Goal: Complete application form

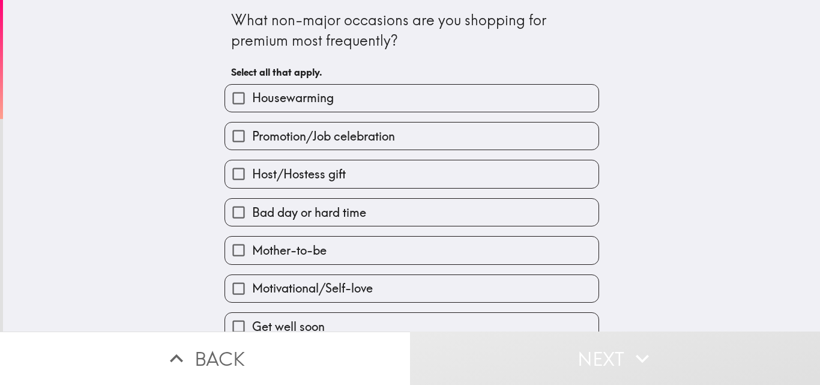
click at [282, 107] on label "Housewarming" at bounding box center [411, 98] width 373 height 27
click at [252, 107] on input "Housewarming" at bounding box center [238, 98] width 27 height 27
checkbox input "true"
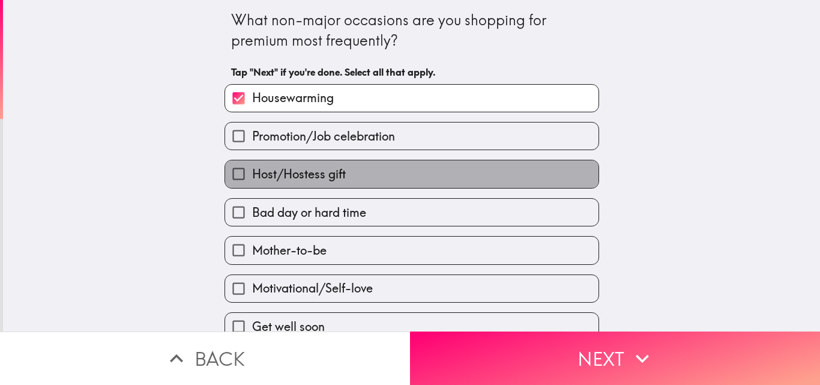
click at [274, 178] on span "Host/Hostess gift" at bounding box center [299, 174] width 94 height 17
click at [252, 178] on input "Host/Hostess gift" at bounding box center [238, 173] width 27 height 27
checkbox input "true"
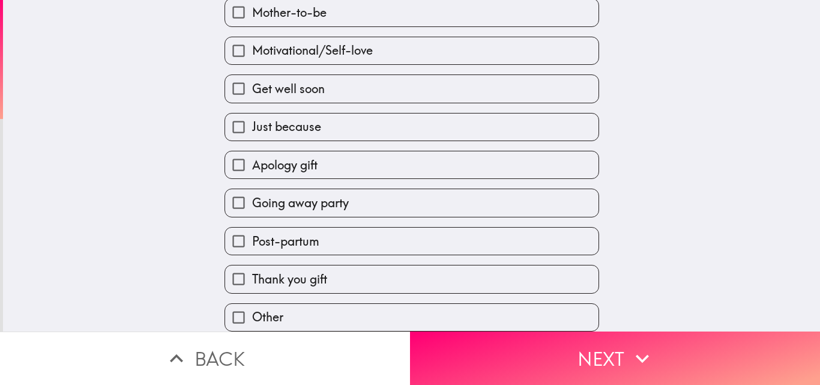
scroll to position [240, 0]
click at [285, 202] on span "Going away party" at bounding box center [300, 202] width 97 height 17
click at [252, 202] on input "Going away party" at bounding box center [238, 202] width 27 height 27
checkbox input "true"
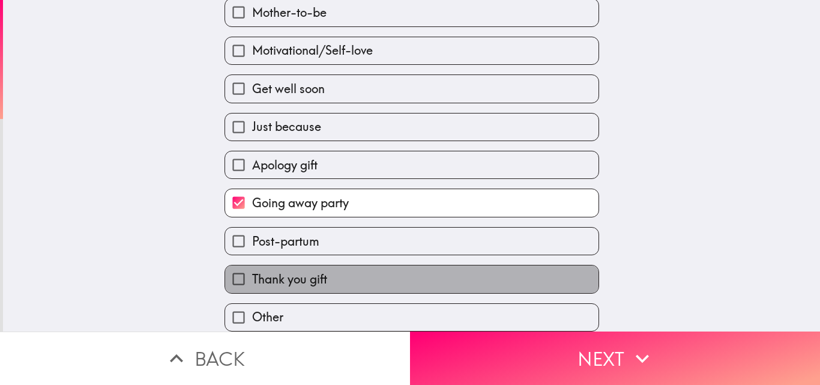
click at [286, 278] on span "Thank you gift" at bounding box center [289, 279] width 75 height 17
click at [252, 278] on input "Thank you gift" at bounding box center [238, 278] width 27 height 27
checkbox input "true"
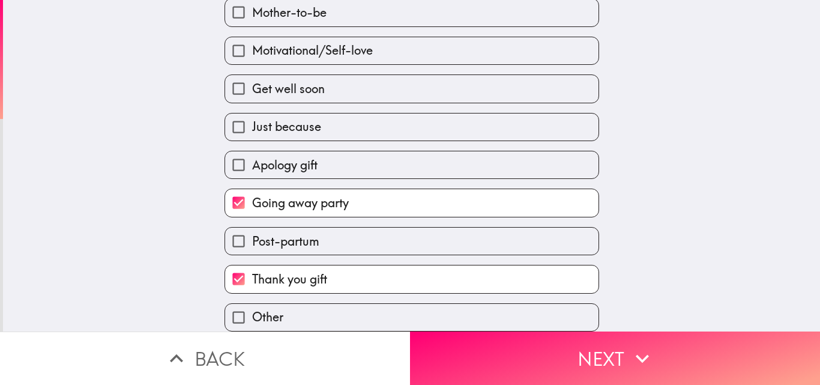
click at [289, 164] on span "Apology gift" at bounding box center [284, 165] width 65 height 17
click at [252, 164] on input "Apology gift" at bounding box center [238, 164] width 27 height 27
checkbox input "true"
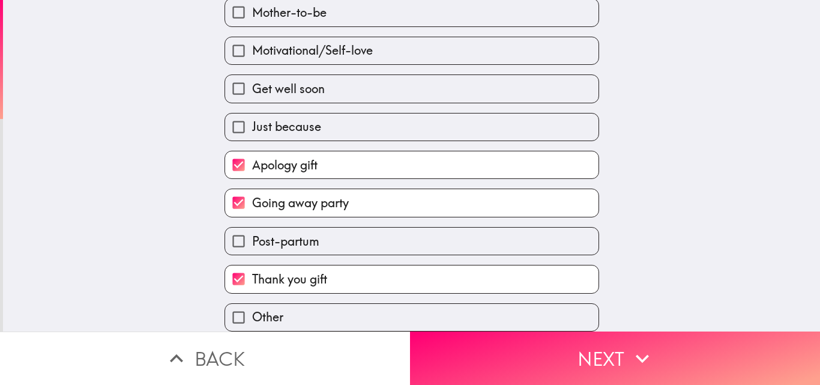
scroll to position [247, 0]
click at [291, 84] on span "Get well soon" at bounding box center [288, 88] width 73 height 17
click at [252, 84] on input "Get well soon" at bounding box center [238, 88] width 27 height 27
checkbox input "true"
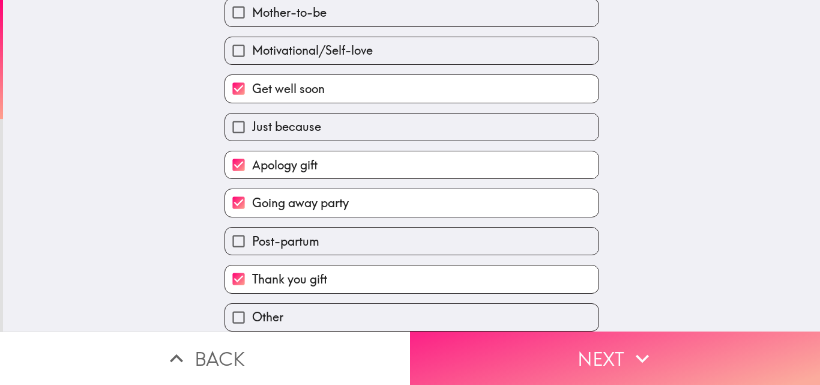
click at [479, 350] on button "Next" at bounding box center [615, 357] width 410 height 53
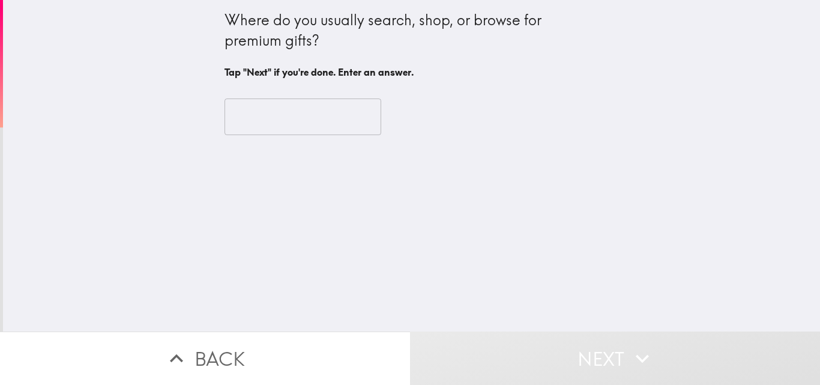
click at [268, 116] on input "text" at bounding box center [302, 116] width 157 height 37
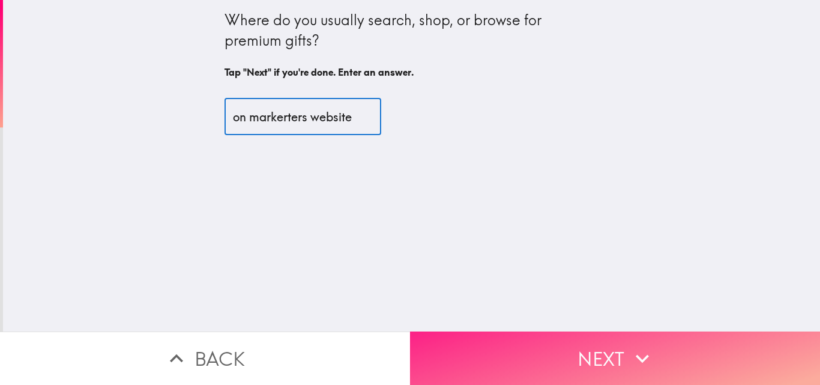
type input "on markerters website"
click at [459, 341] on button "Next" at bounding box center [615, 357] width 410 height 53
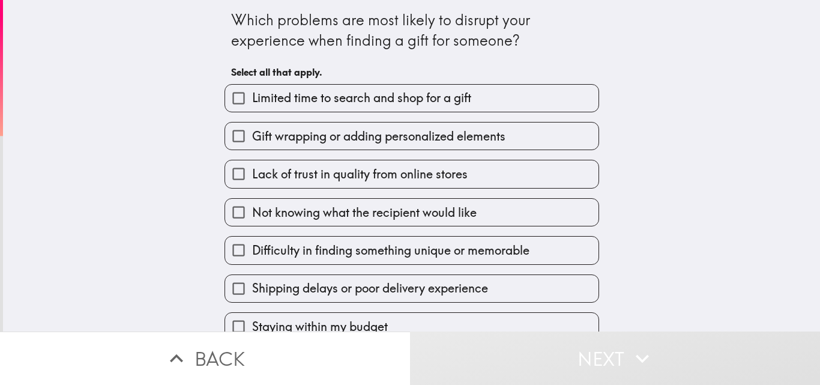
click at [349, 92] on span "Limited time to search and shop for a gift" at bounding box center [361, 97] width 219 height 17
click at [252, 92] on input "Limited time to search and shop for a gift" at bounding box center [238, 98] width 27 height 27
checkbox input "true"
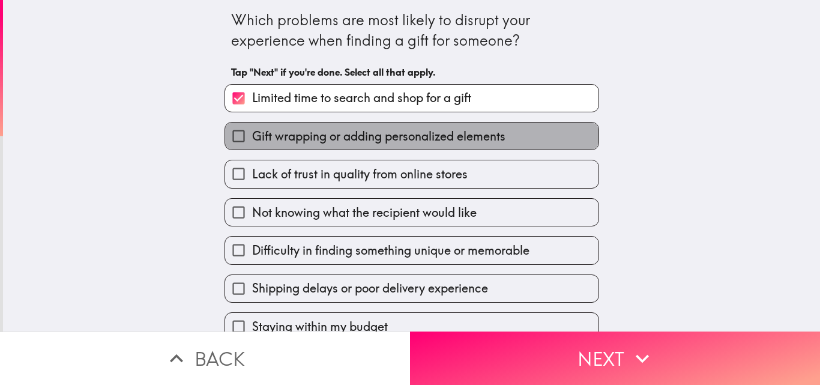
click at [315, 137] on span "Gift wrapping or adding personalized elements" at bounding box center [378, 136] width 253 height 17
click at [252, 137] on input "Gift wrapping or adding personalized elements" at bounding box center [238, 135] width 27 height 27
checkbox input "true"
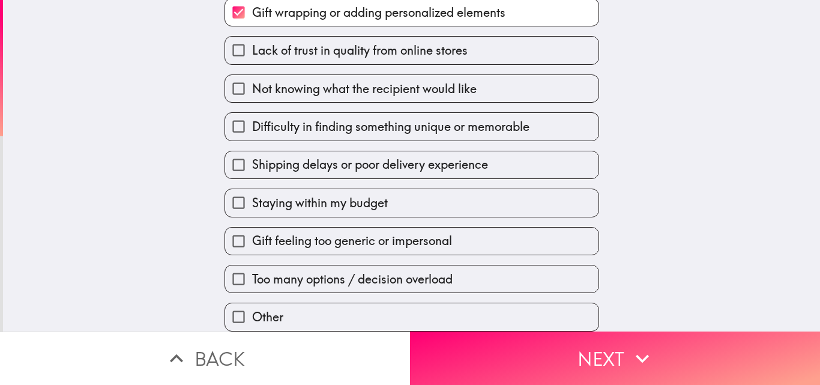
scroll to position [133, 0]
click at [303, 232] on span "Gift feeling too generic or impersonal" at bounding box center [352, 240] width 200 height 17
click at [252, 232] on input "Gift feeling too generic or impersonal" at bounding box center [238, 240] width 27 height 27
checkbox input "true"
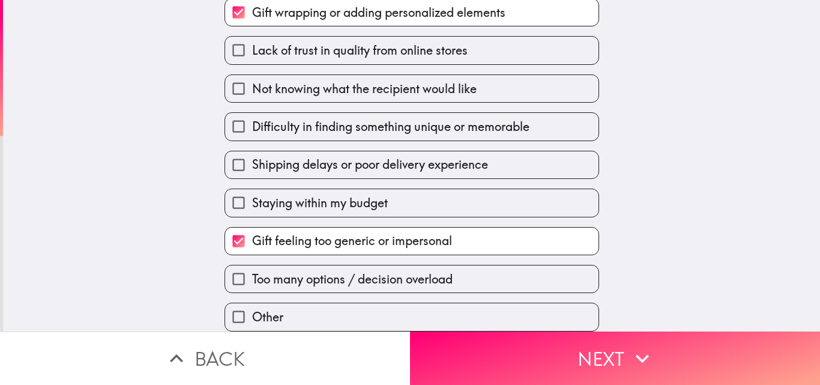
click at [280, 80] on span "Not knowing what the recipient would like" at bounding box center [364, 88] width 224 height 17
click at [252, 77] on input "Not knowing what the recipient would like" at bounding box center [238, 88] width 27 height 27
checkbox input "true"
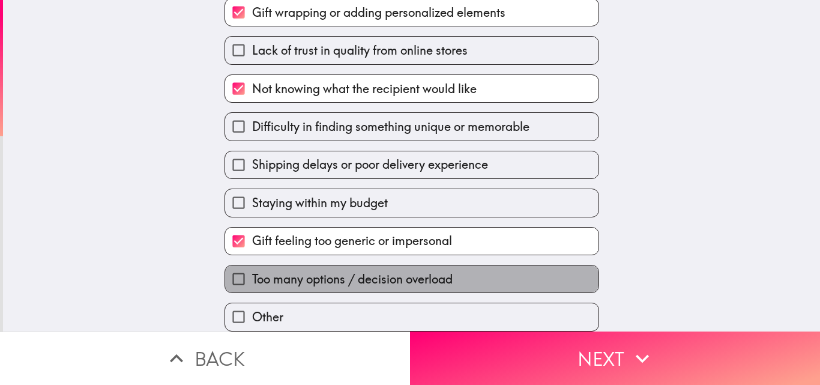
click at [277, 271] on span "Too many options / decision overload" at bounding box center [352, 279] width 200 height 17
click at [252, 265] on input "Too many options / decision overload" at bounding box center [238, 278] width 27 height 27
checkbox input "true"
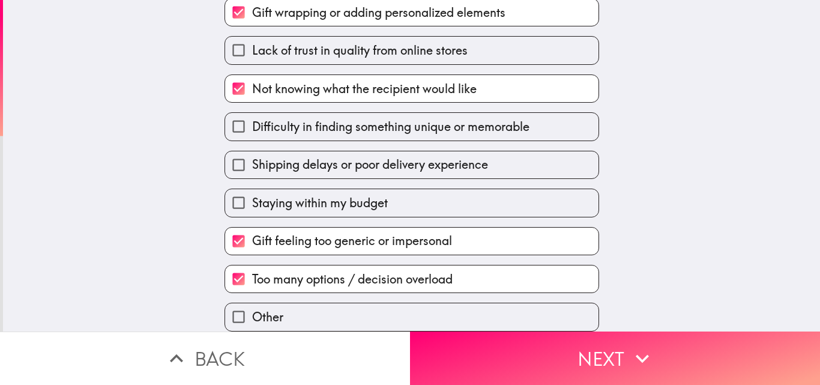
click at [322, 118] on span "Difficulty in finding something unique or memorable" at bounding box center [390, 126] width 277 height 17
click at [252, 118] on input "Difficulty in finding something unique or memorable" at bounding box center [238, 126] width 27 height 27
checkbox input "true"
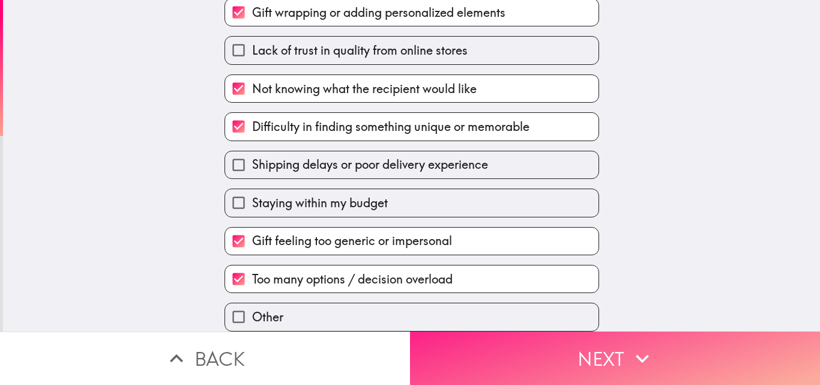
click at [448, 340] on button "Next" at bounding box center [615, 357] width 410 height 53
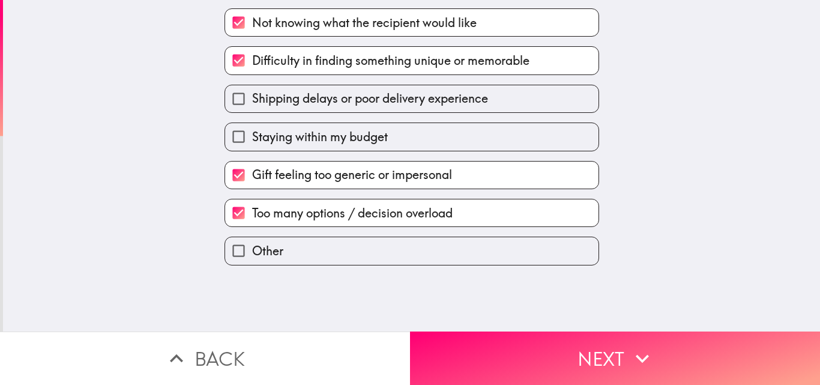
scroll to position [0, 0]
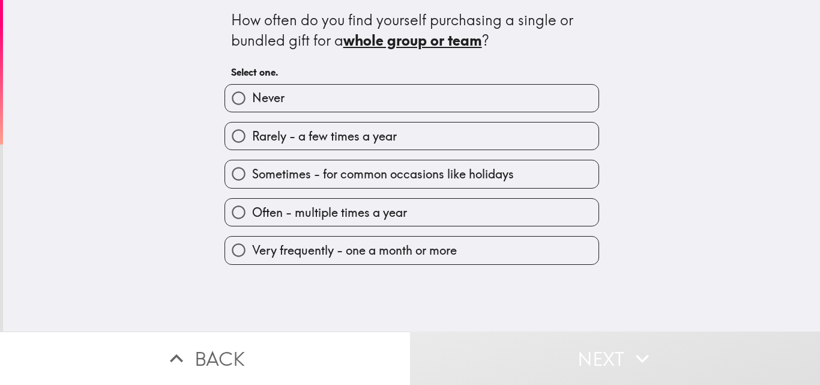
click at [266, 214] on span "Often - multiple times a year" at bounding box center [329, 212] width 155 height 17
click at [252, 214] on input "Often - multiple times a year" at bounding box center [238, 212] width 27 height 27
radio input "true"
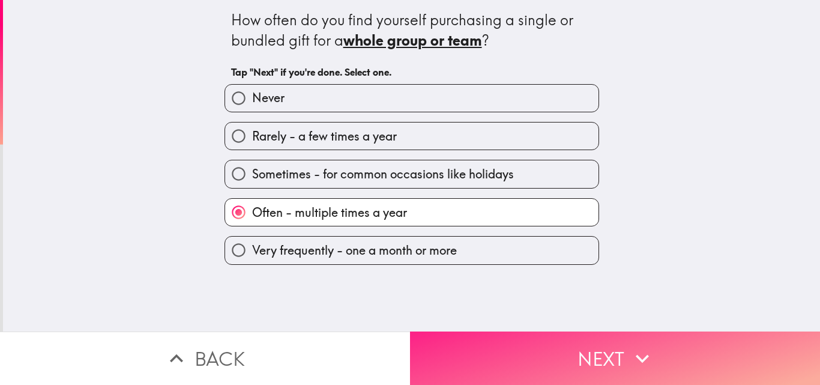
click at [500, 373] on button "Next" at bounding box center [615, 357] width 410 height 53
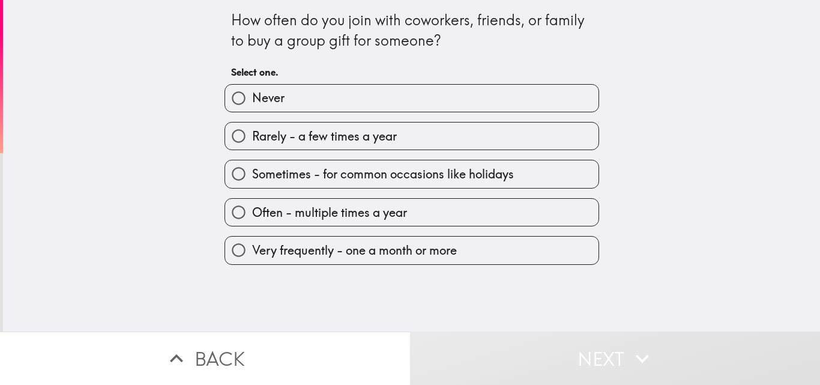
click at [320, 242] on span "Very frequently - one a month or more" at bounding box center [354, 250] width 205 height 17
click at [252, 242] on input "Very frequently - one a month or more" at bounding box center [238, 249] width 27 height 27
radio input "true"
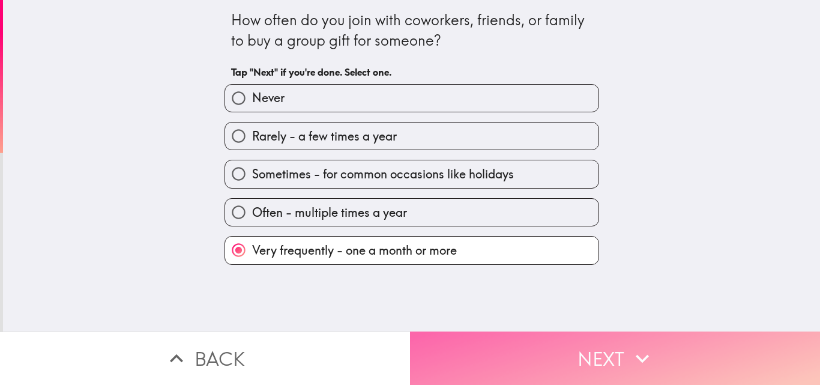
click at [524, 359] on button "Next" at bounding box center [615, 357] width 410 height 53
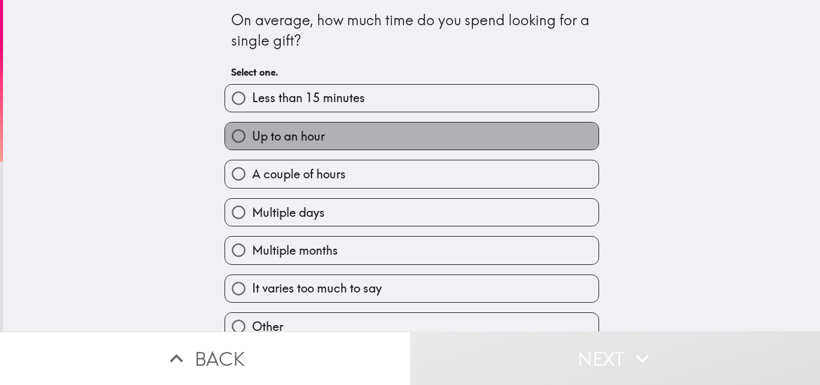
click at [367, 139] on label "Up to an hour" at bounding box center [411, 135] width 373 height 27
click at [252, 139] on input "Up to an hour" at bounding box center [238, 135] width 27 height 27
radio input "true"
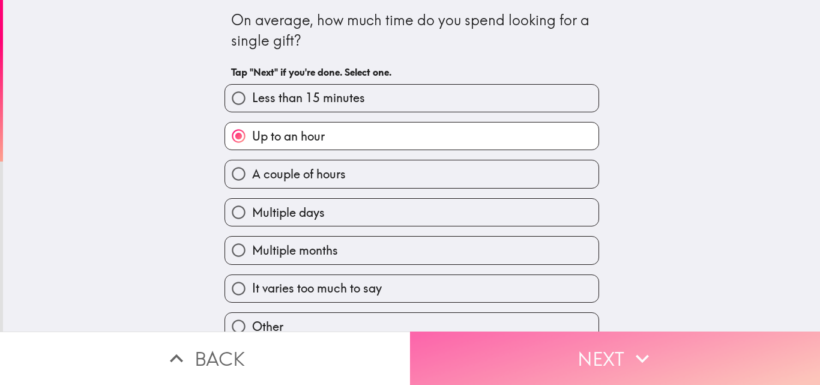
click at [526, 346] on button "Next" at bounding box center [615, 357] width 410 height 53
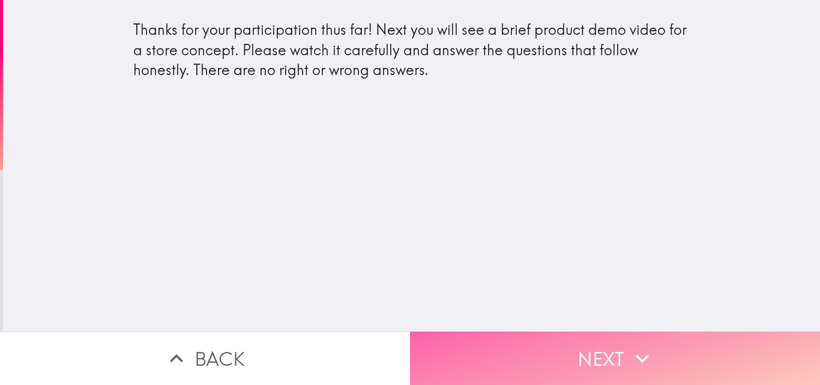
click at [476, 347] on button "Next" at bounding box center [615, 357] width 410 height 53
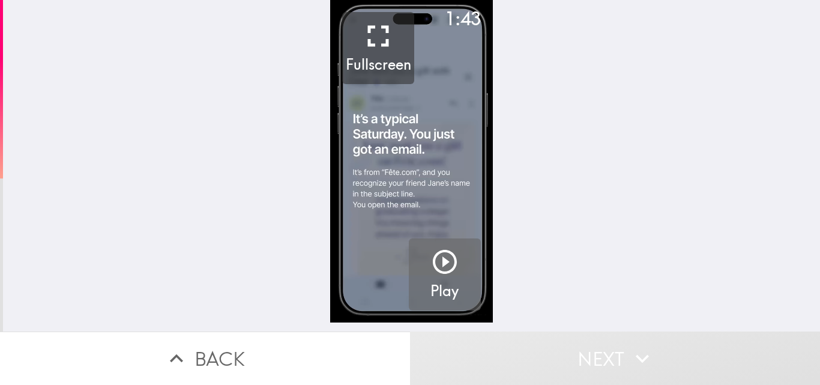
click at [441, 259] on icon "button" at bounding box center [444, 261] width 29 height 29
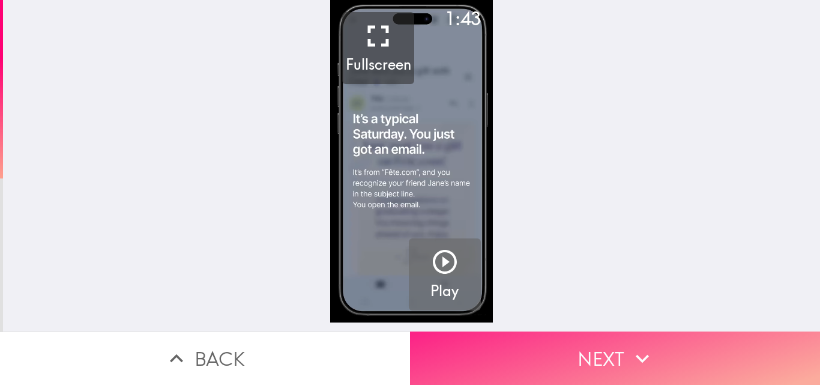
click at [511, 337] on button "Next" at bounding box center [615, 357] width 410 height 53
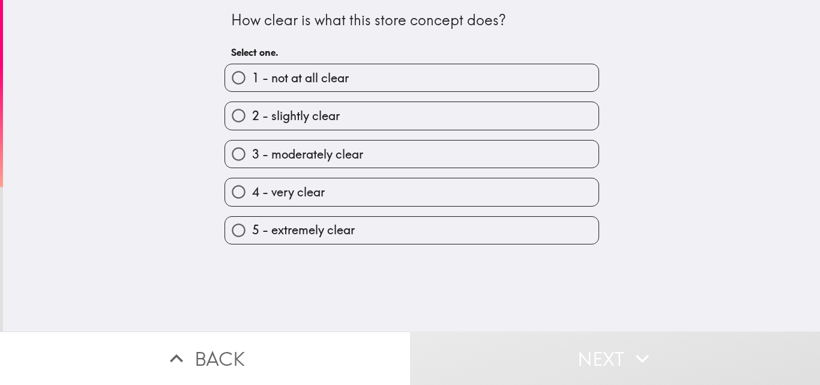
click at [397, 236] on label "5 - extremely clear" at bounding box center [411, 230] width 373 height 27
click at [252, 236] on input "5 - extremely clear" at bounding box center [238, 230] width 27 height 27
radio input "true"
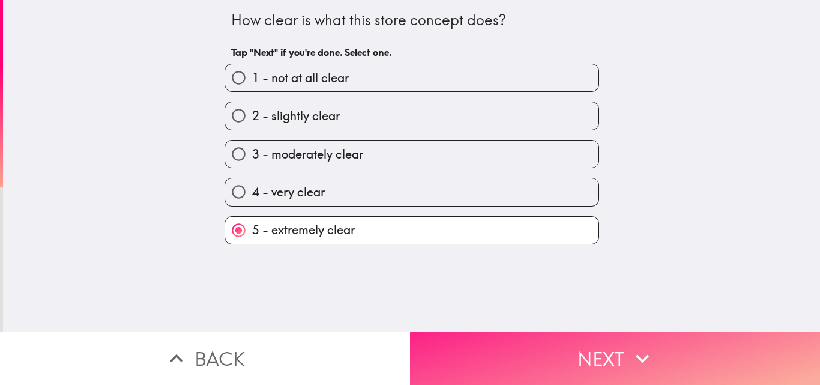
click at [461, 335] on button "Next" at bounding box center [615, 357] width 410 height 53
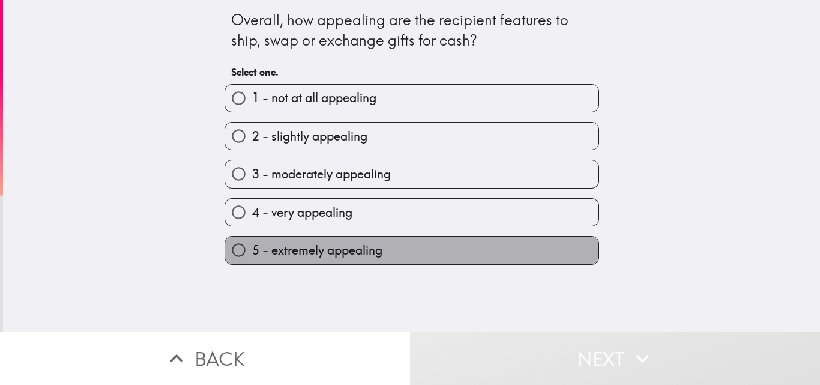
click at [313, 251] on span "5 - extremely appealing" at bounding box center [317, 250] width 130 height 17
click at [252, 251] on input "5 - extremely appealing" at bounding box center [238, 249] width 27 height 27
radio input "true"
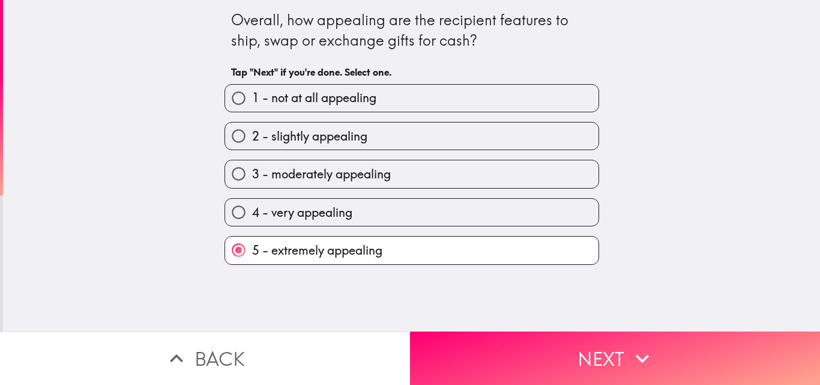
click at [406, 253] on label "5 - extremely appealing" at bounding box center [411, 249] width 373 height 27
click at [252, 253] on input "5 - extremely appealing" at bounding box center [238, 249] width 27 height 27
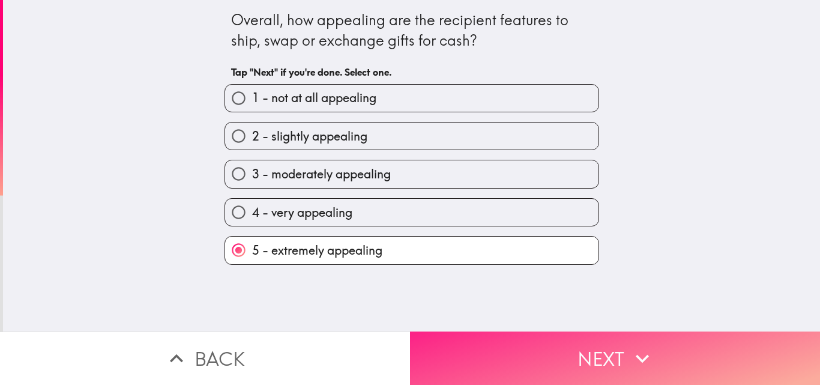
click at [423, 341] on button "Next" at bounding box center [615, 357] width 410 height 53
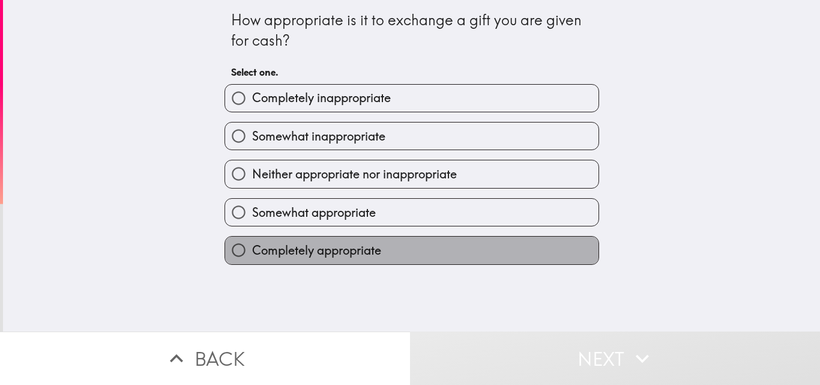
click at [323, 247] on span "Completely appropriate" at bounding box center [316, 250] width 129 height 17
click at [252, 247] on input "Completely appropriate" at bounding box center [238, 249] width 27 height 27
radio input "true"
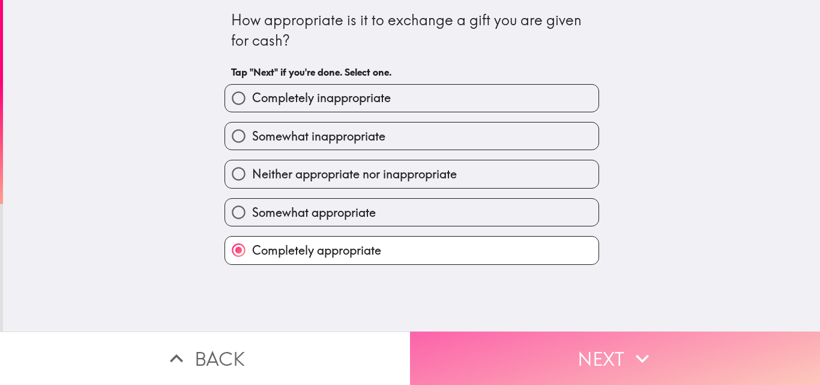
click at [464, 343] on button "Next" at bounding box center [615, 357] width 410 height 53
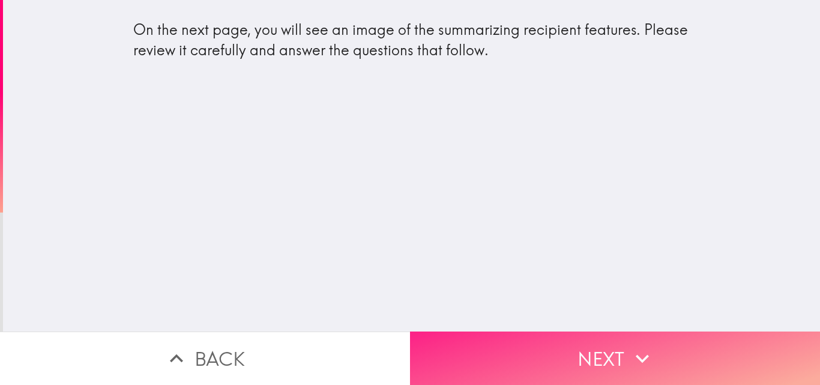
click at [527, 331] on button "Next" at bounding box center [615, 357] width 410 height 53
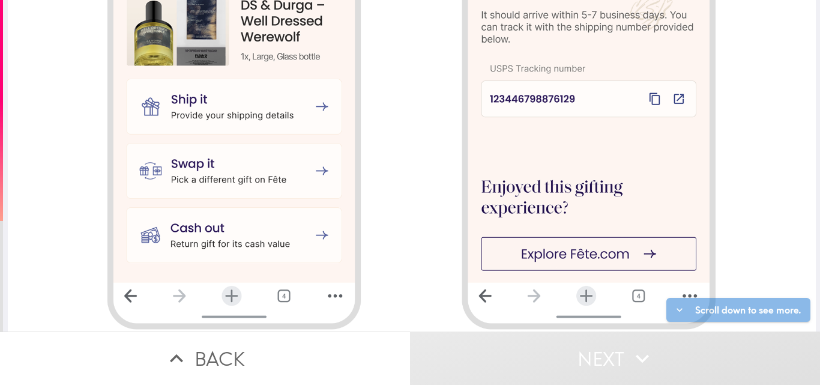
scroll to position [1291, 0]
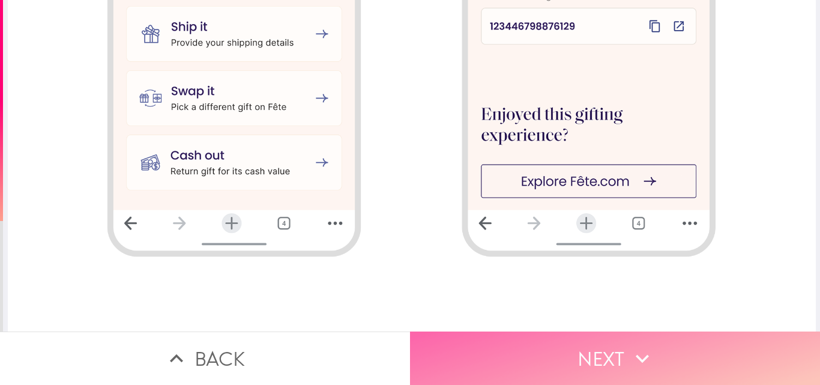
click at [559, 340] on button "Next" at bounding box center [615, 357] width 410 height 53
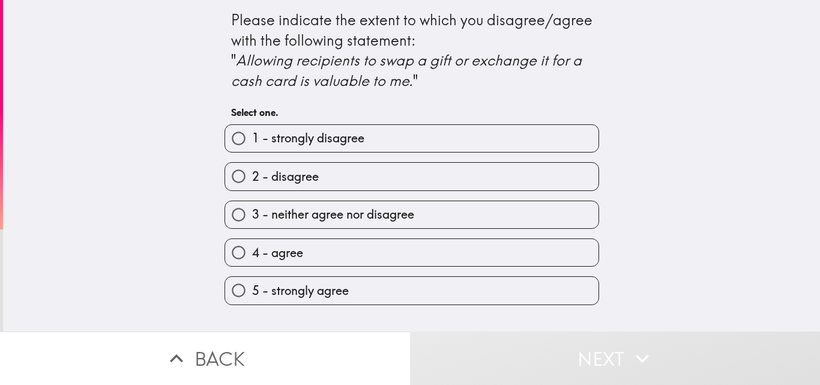
click at [343, 290] on label "5 - strongly agree" at bounding box center [411, 290] width 373 height 27
click at [252, 290] on input "5 - strongly agree" at bounding box center [238, 290] width 27 height 27
radio input "true"
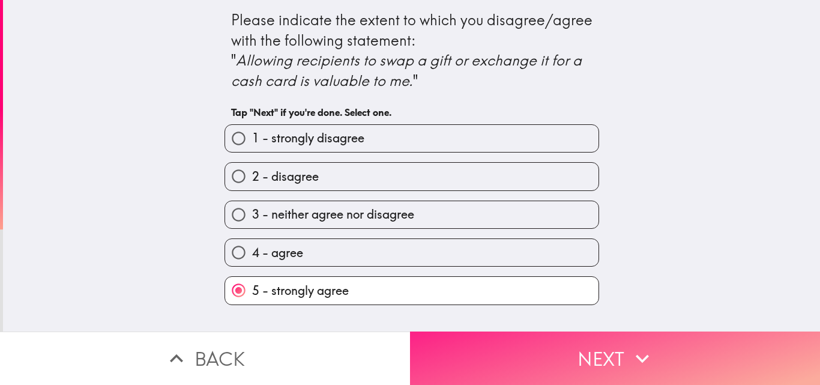
click at [502, 340] on button "Next" at bounding box center [615, 357] width 410 height 53
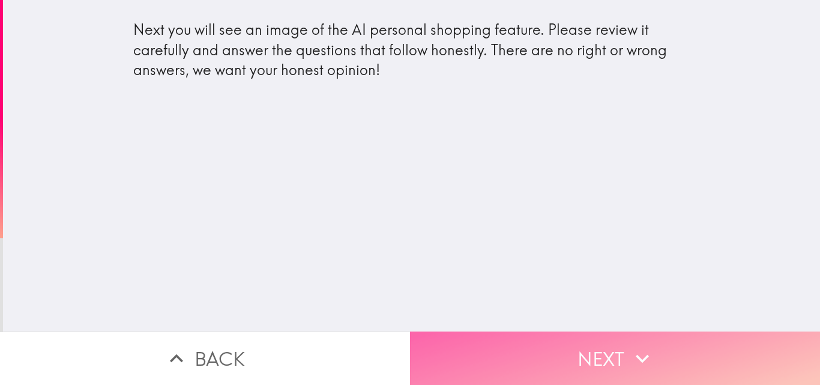
click at [469, 345] on button "Next" at bounding box center [615, 357] width 410 height 53
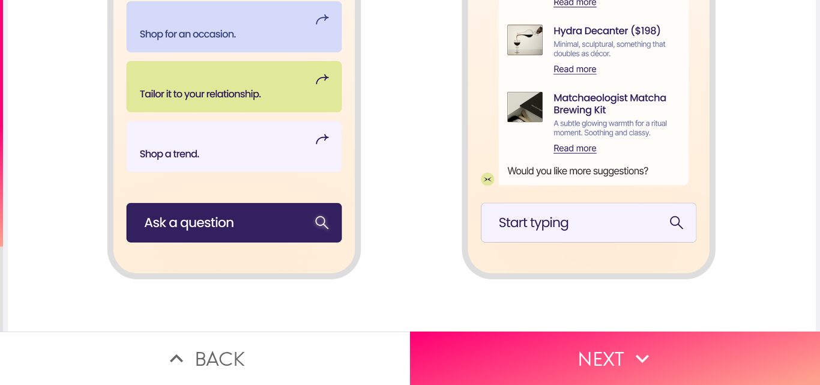
scroll to position [720, 0]
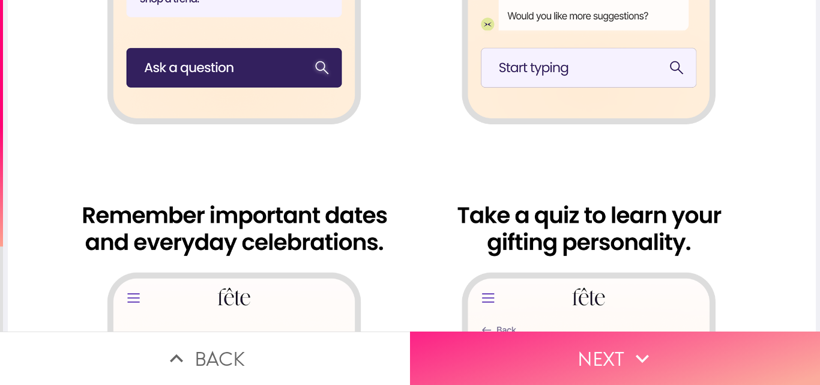
click at [513, 355] on button "Next" at bounding box center [615, 357] width 410 height 53
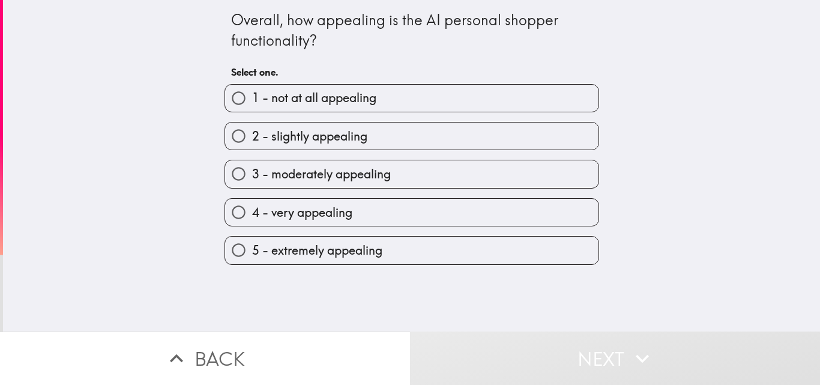
click at [330, 244] on span "5 - extremely appealing" at bounding box center [317, 250] width 130 height 17
click at [252, 244] on input "5 - extremely appealing" at bounding box center [238, 249] width 27 height 27
radio input "true"
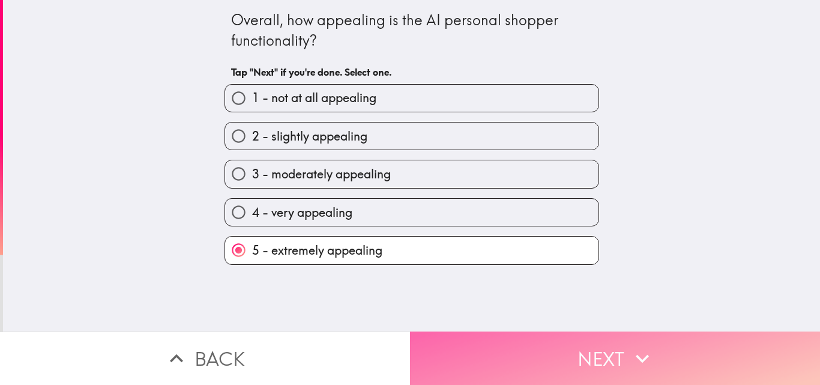
click at [493, 347] on button "Next" at bounding box center [615, 357] width 410 height 53
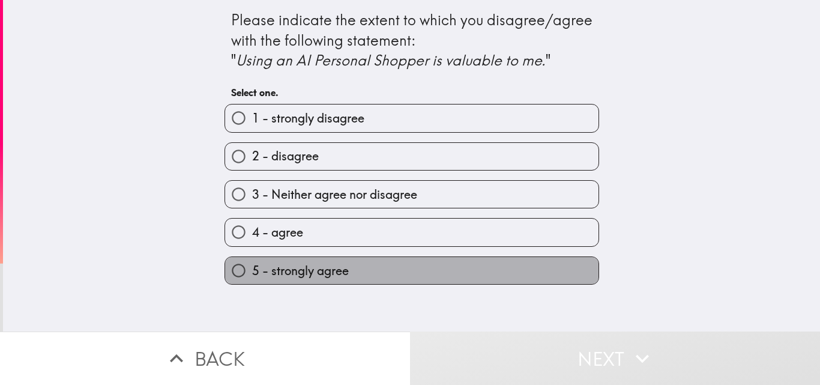
click at [310, 262] on span "5 - strongly agree" at bounding box center [300, 270] width 97 height 17
click at [252, 262] on input "5 - strongly agree" at bounding box center [238, 270] width 27 height 27
radio input "true"
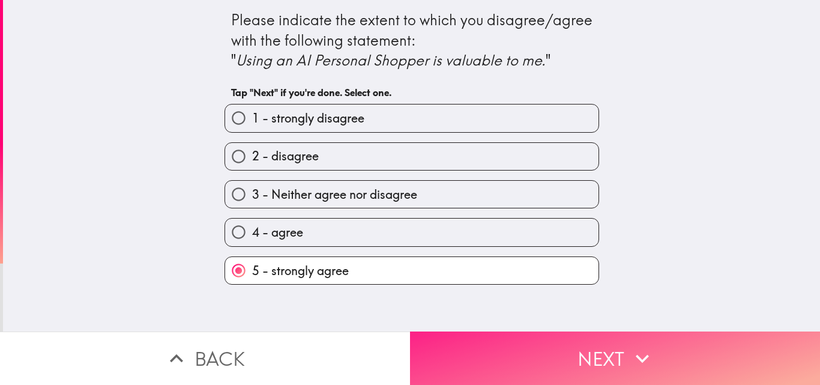
click at [507, 345] on button "Next" at bounding box center [615, 357] width 410 height 53
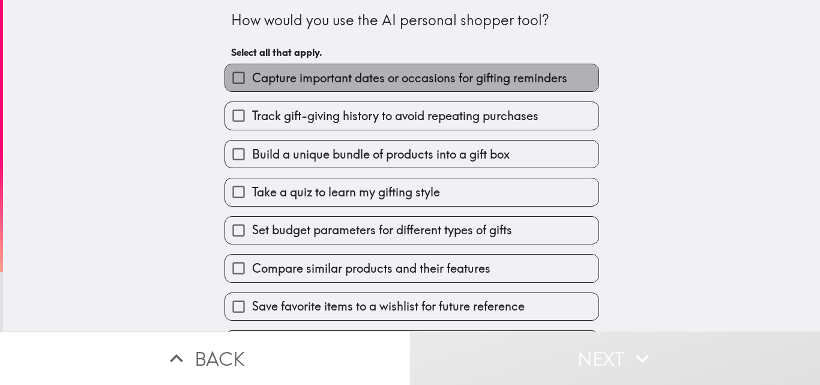
click at [309, 80] on span "Capture important dates or occasions for gifting reminders" at bounding box center [409, 78] width 315 height 17
click at [252, 80] on input "Capture important dates or occasions for gifting reminders" at bounding box center [238, 77] width 27 height 27
checkbox input "true"
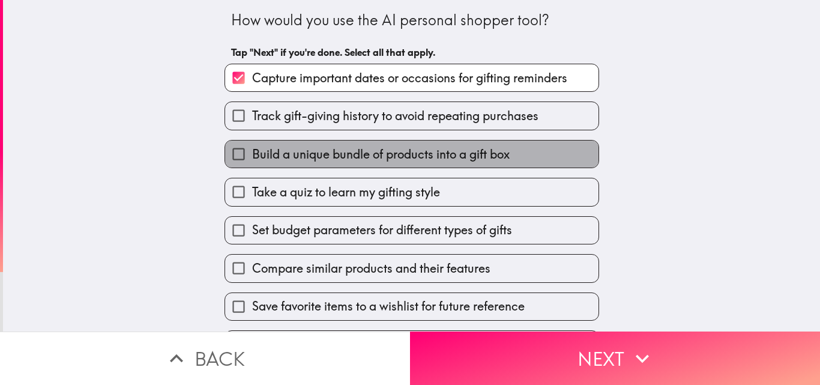
click at [308, 152] on span "Build a unique bundle of products into a gift box" at bounding box center [380, 154] width 257 height 17
click at [252, 152] on input "Build a unique bundle of products into a gift box" at bounding box center [238, 153] width 27 height 27
checkbox input "true"
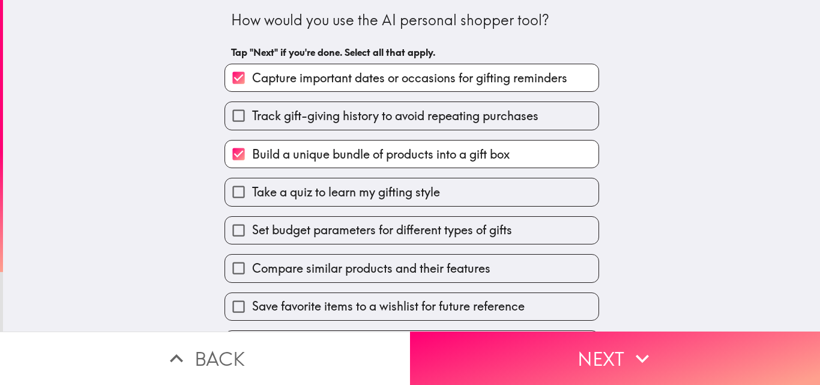
click at [319, 110] on span "Track gift-giving history to avoid repeating purchases" at bounding box center [395, 115] width 286 height 17
click at [252, 110] on input "Track gift-giving history to avoid repeating purchases" at bounding box center [238, 115] width 27 height 27
checkbox input "true"
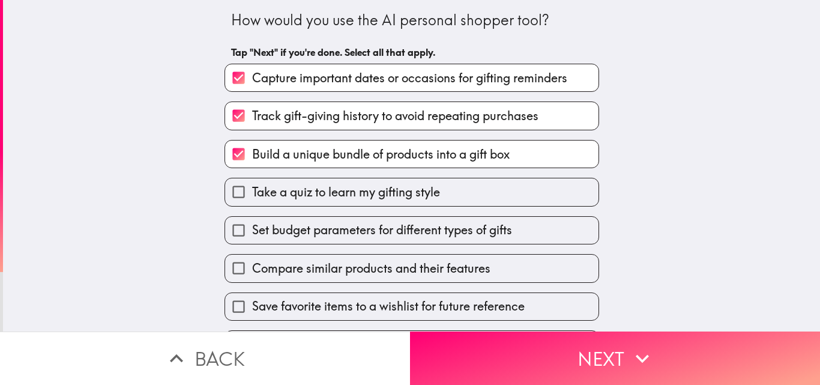
scroll to position [157, 0]
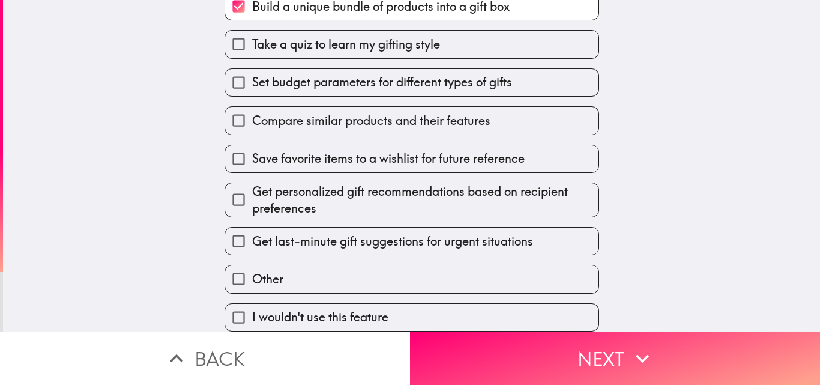
click at [289, 152] on span "Save favorite items to a wishlist for future reference" at bounding box center [388, 158] width 272 height 17
click at [252, 152] on input "Save favorite items to a wishlist for future reference" at bounding box center [238, 158] width 27 height 27
checkbox input "true"
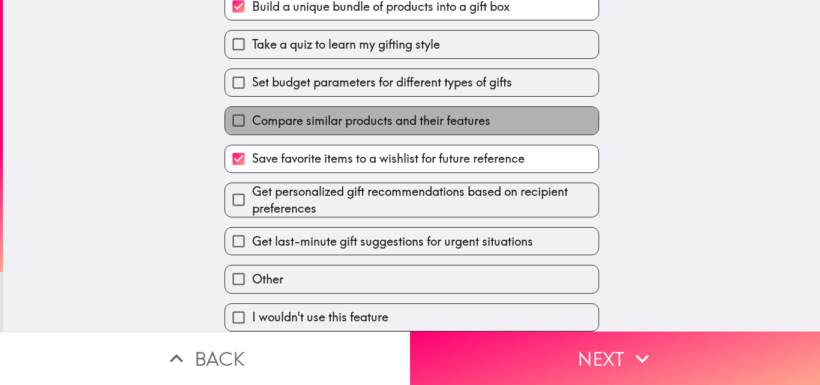
click at [302, 112] on span "Compare similar products and their features" at bounding box center [371, 120] width 238 height 17
click at [252, 110] on input "Compare similar products and their features" at bounding box center [238, 120] width 27 height 27
checkbox input "true"
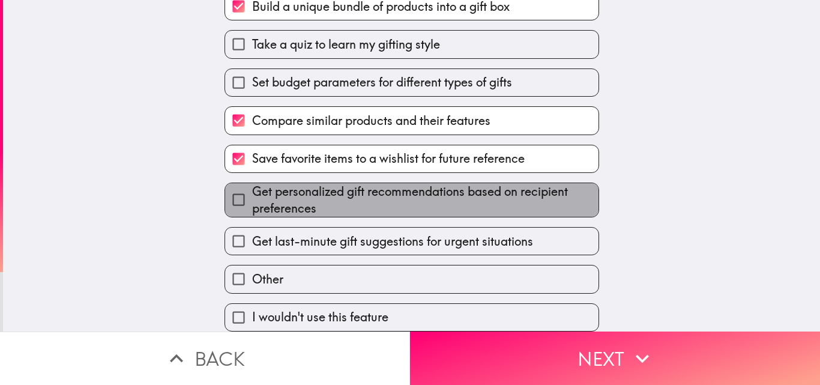
click at [297, 183] on span "Get personalized gift recommendations based on recipient preferences" at bounding box center [425, 200] width 346 height 34
click at [252, 186] on input "Get personalized gift recommendations based on recipient preferences" at bounding box center [238, 199] width 27 height 27
checkbox input "true"
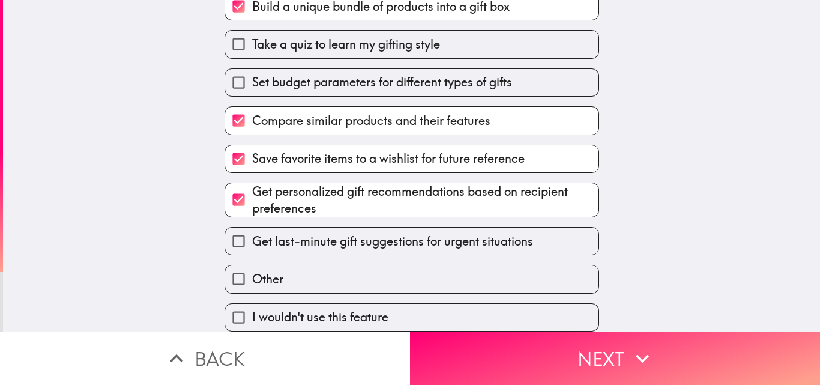
click at [296, 238] on span "Get last-minute gift suggestions for urgent situations" at bounding box center [392, 241] width 281 height 17
click at [252, 238] on input "Get last-minute gift suggestions for urgent situations" at bounding box center [238, 240] width 27 height 27
checkbox input "true"
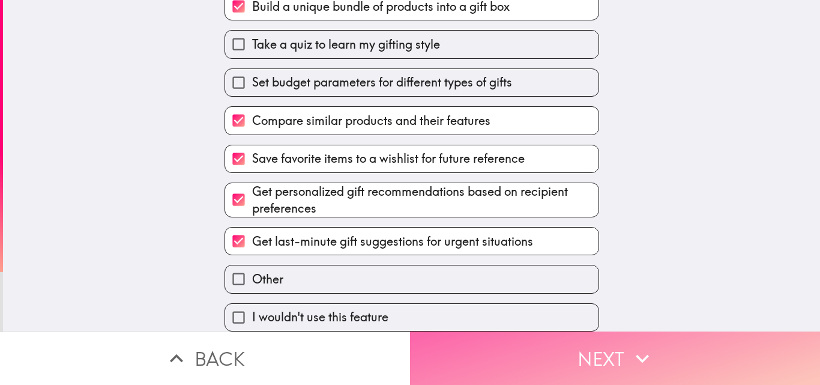
click at [451, 351] on button "Next" at bounding box center [615, 357] width 410 height 53
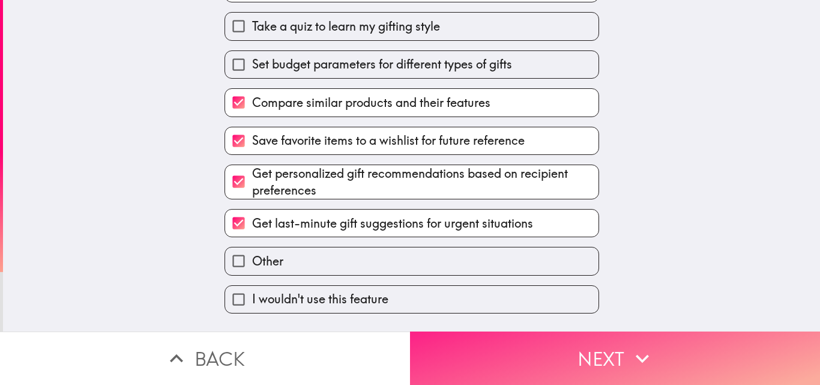
scroll to position [9, 0]
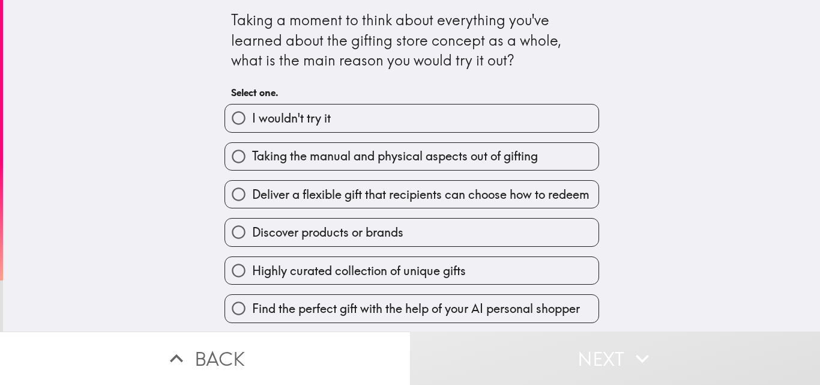
scroll to position [38, 0]
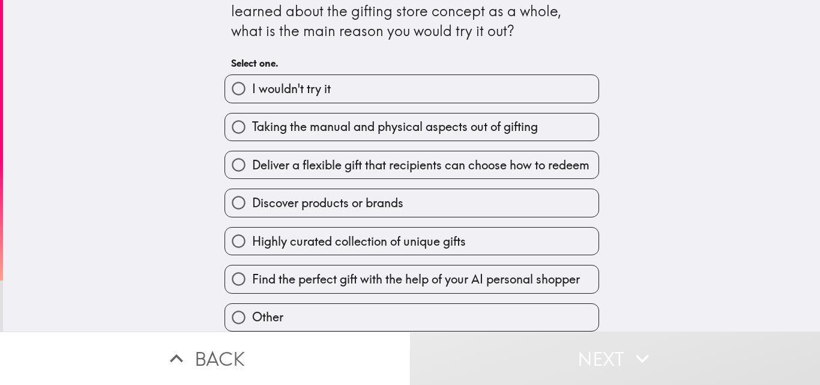
click at [313, 122] on span "Taking the manual and physical aspects out of gifting" at bounding box center [395, 126] width 286 height 17
click at [252, 122] on input "Taking the manual and physical aspects out of gifting" at bounding box center [238, 126] width 27 height 27
radio input "true"
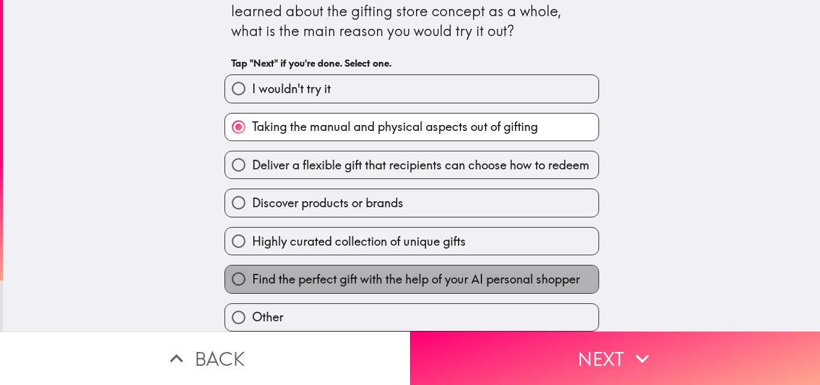
click at [308, 271] on span "Find the perfect gift with the help of your AI personal shopper" at bounding box center [416, 279] width 328 height 17
click at [252, 268] on input "Find the perfect gift with the help of your AI personal shopper" at bounding box center [238, 278] width 27 height 27
radio input "true"
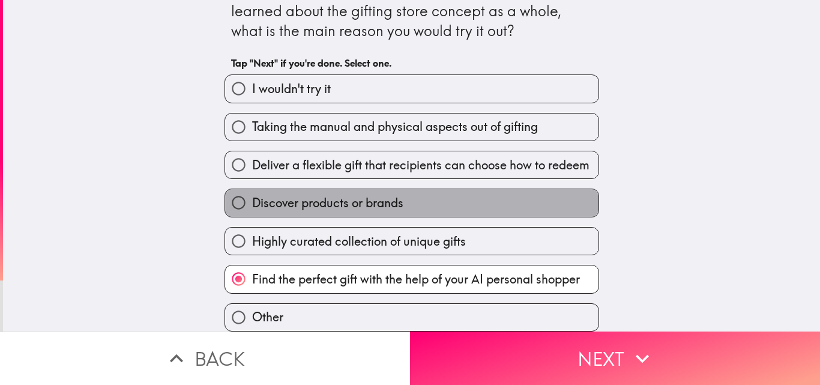
click at [307, 189] on label "Discover products or brands" at bounding box center [411, 202] width 373 height 27
click at [252, 189] on input "Discover products or brands" at bounding box center [238, 202] width 27 height 27
radio input "true"
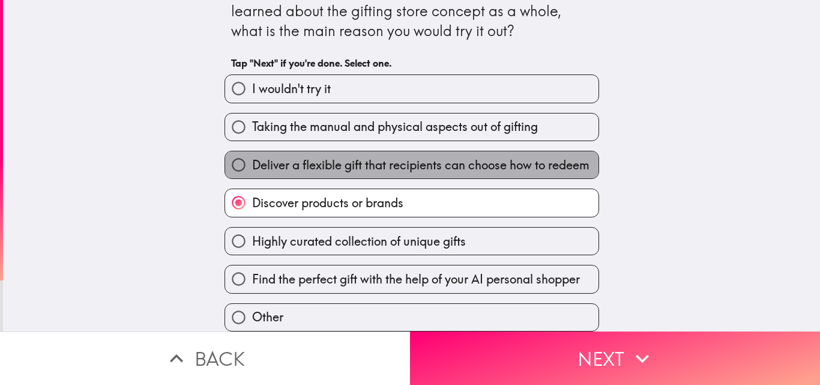
click at [331, 151] on label "Deliver a flexible gift that recipients can choose how to redeem" at bounding box center [411, 164] width 373 height 27
click at [252, 151] on input "Deliver a flexible gift that recipients can choose how to redeem" at bounding box center [238, 164] width 27 height 27
radio input "true"
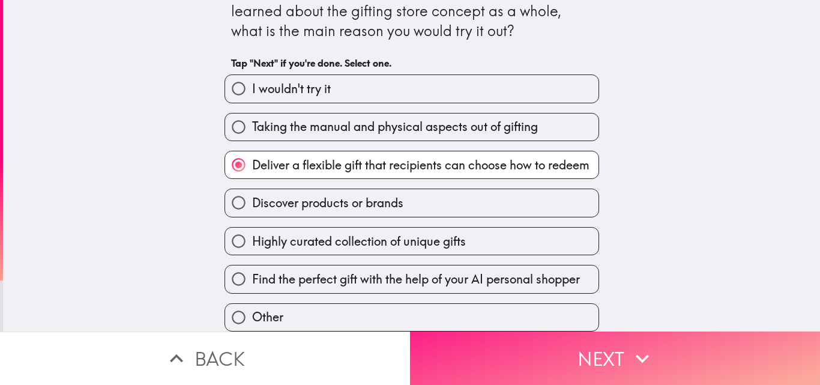
click at [487, 351] on button "Next" at bounding box center [615, 357] width 410 height 53
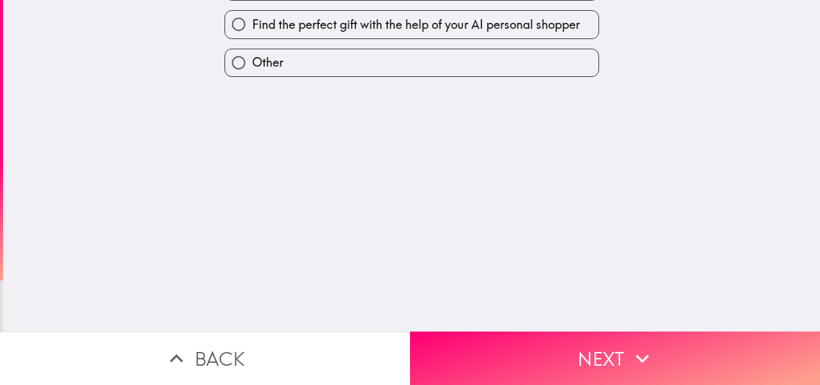
scroll to position [0, 0]
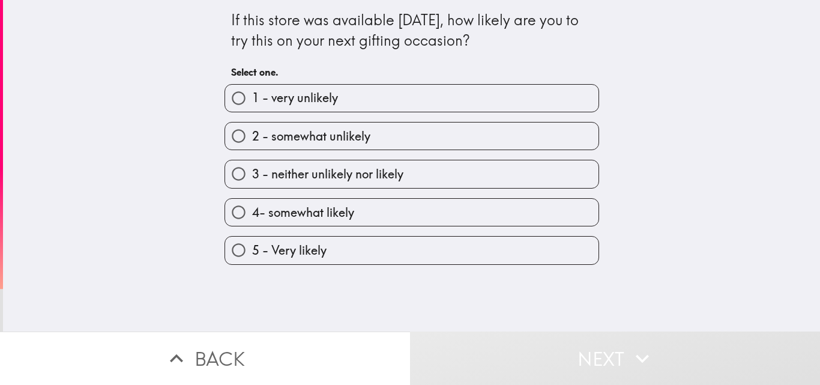
click at [294, 251] on span "5 - Very likely" at bounding box center [289, 250] width 74 height 17
click at [252, 251] on input "5 - Very likely" at bounding box center [238, 249] width 27 height 27
radio input "true"
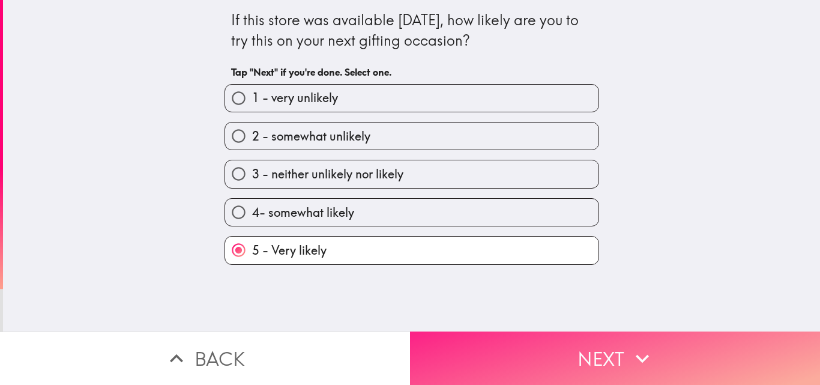
click at [473, 331] on button "Next" at bounding box center [615, 357] width 410 height 53
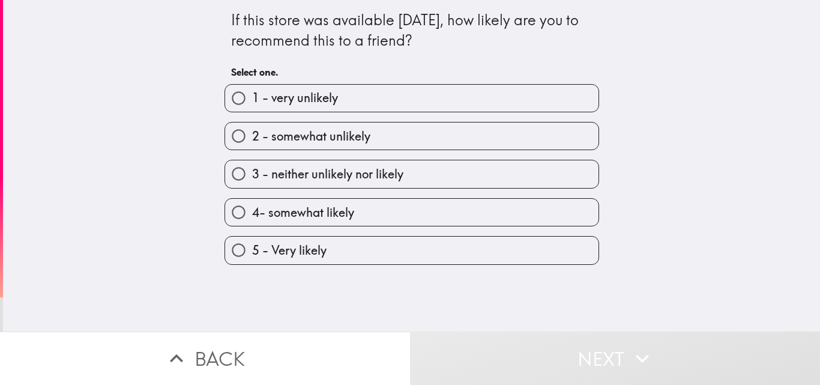
click at [332, 247] on label "5 - Very likely" at bounding box center [411, 249] width 373 height 27
click at [252, 247] on input "5 - Very likely" at bounding box center [238, 249] width 27 height 27
radio input "true"
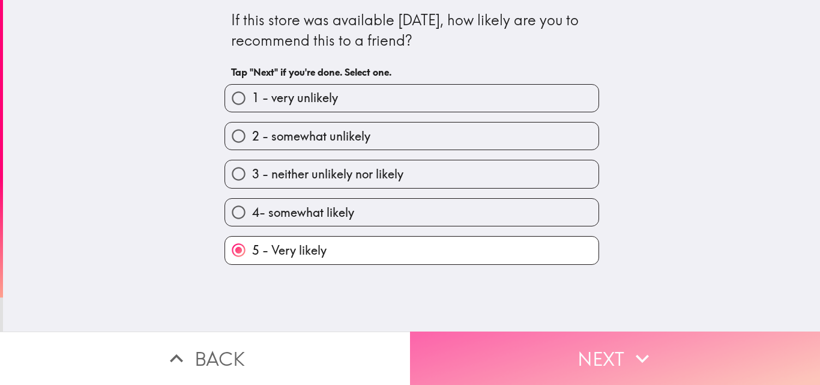
click at [446, 342] on button "Next" at bounding box center [615, 357] width 410 height 53
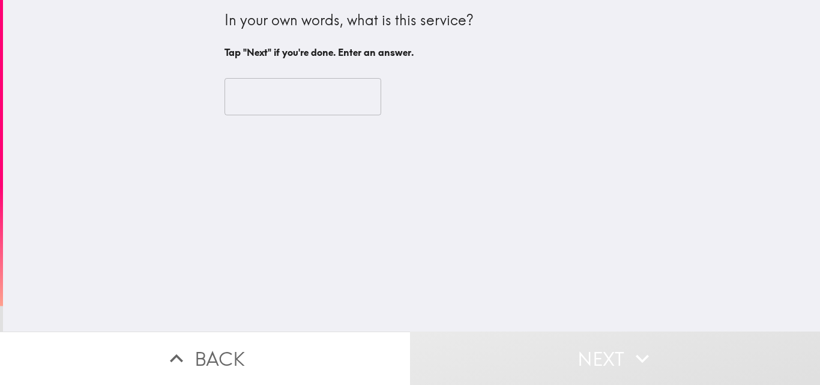
click at [301, 102] on input "text" at bounding box center [302, 96] width 157 height 37
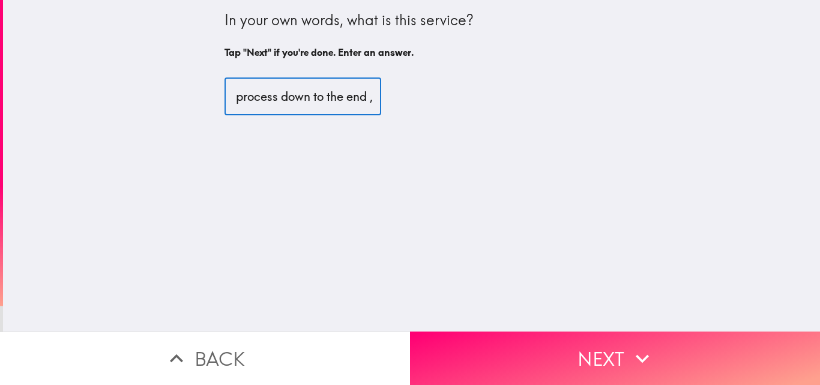
scroll to position [0, 319]
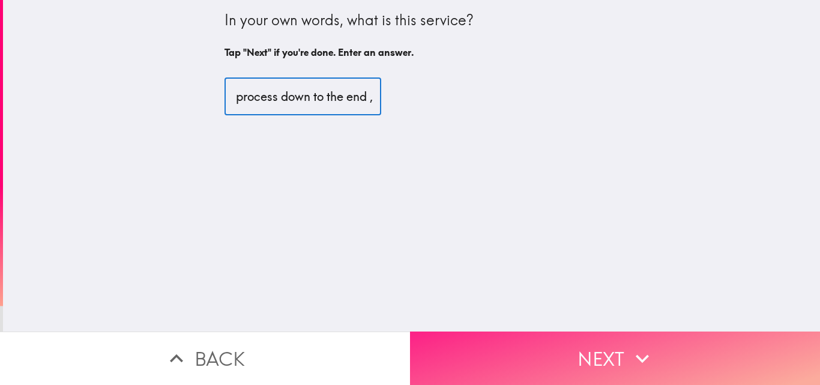
type input "it a service that offer gift package and suport you all the process down to the…"
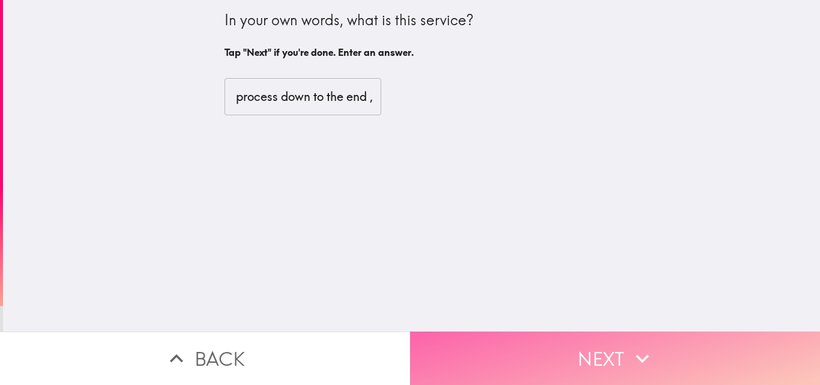
scroll to position [0, 0]
click at [473, 349] on button "Next" at bounding box center [615, 357] width 410 height 53
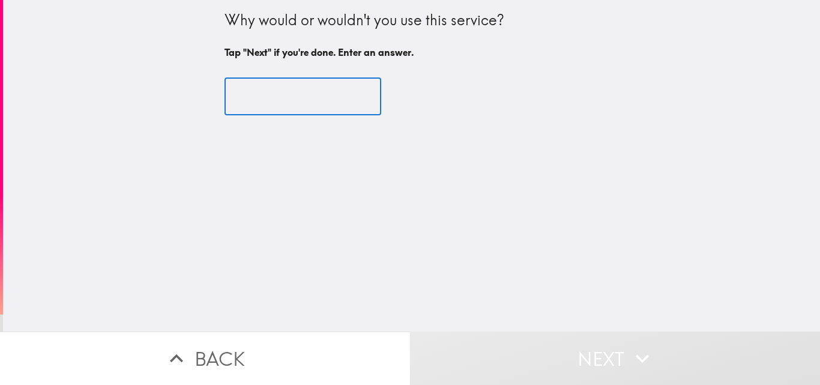
click at [325, 92] on input "text" at bounding box center [302, 96] width 157 height 37
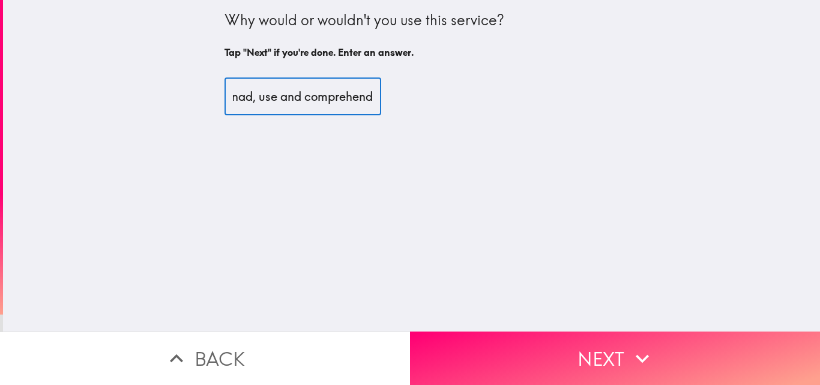
scroll to position [0, 279]
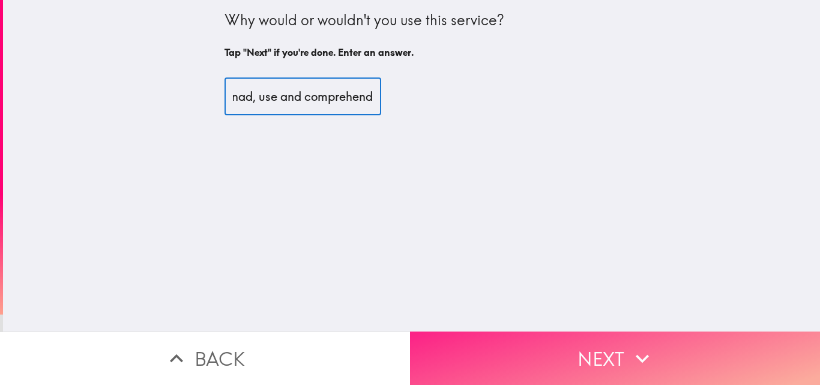
type input "i will use it because it is easy to navigate, understnad, use and comprehend"
click at [460, 358] on button "Next" at bounding box center [615, 357] width 410 height 53
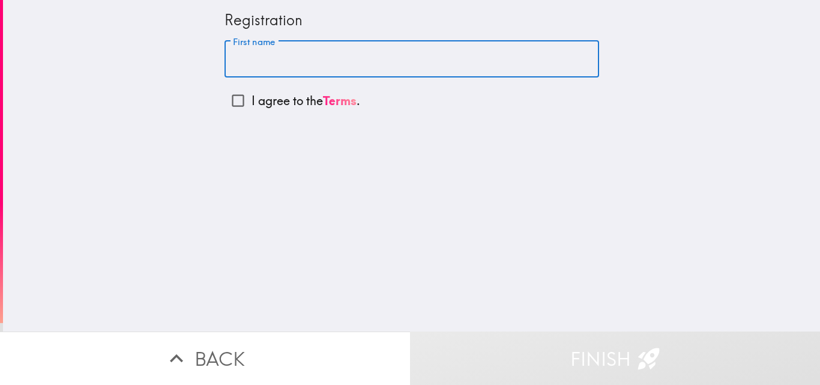
click at [275, 58] on input "First name" at bounding box center [411, 59] width 374 height 37
type input "orugun"
click at [230, 99] on input "I agree to the Terms ." at bounding box center [237, 100] width 27 height 27
checkbox input "true"
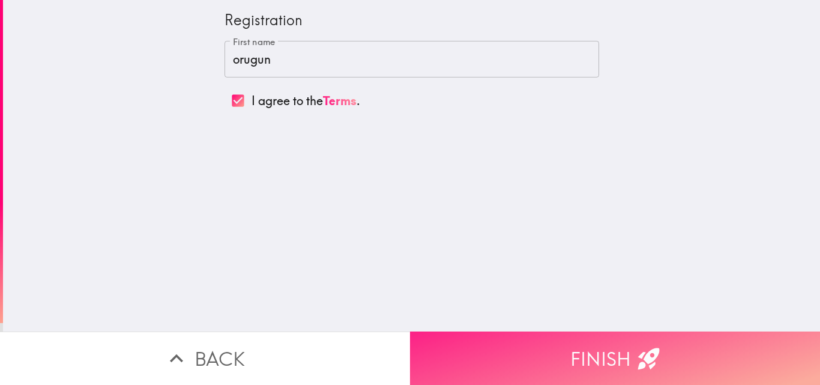
click at [479, 356] on button "Finish" at bounding box center [615, 357] width 410 height 53
